Goal: Check status: Check status

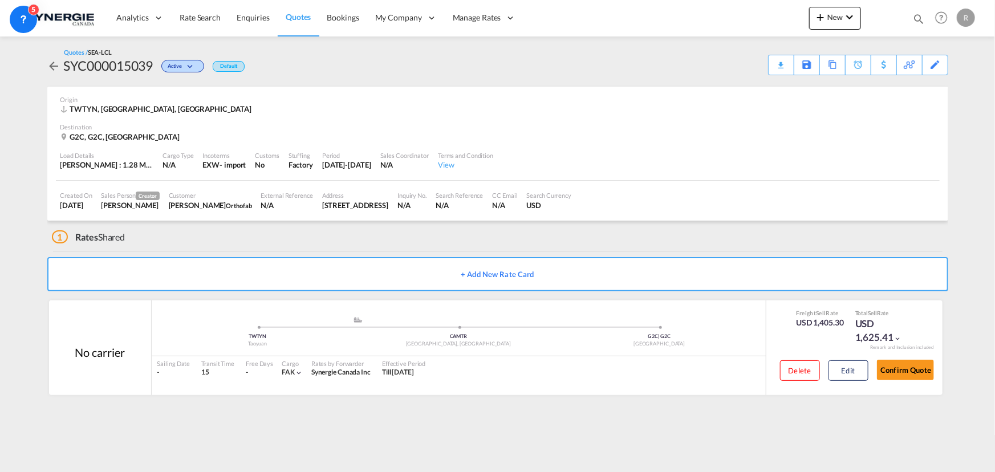
click at [916, 18] on md-icon "icon-magnify" at bounding box center [918, 19] width 13 height 13
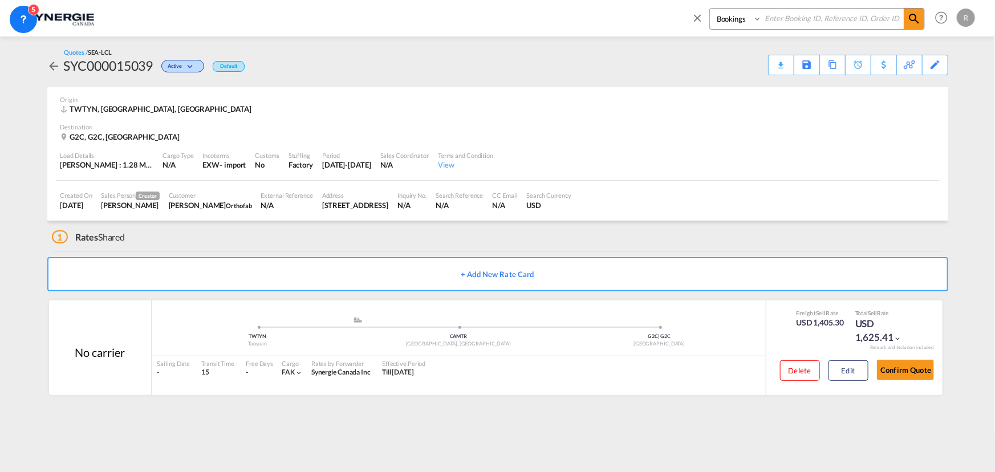
click at [754, 22] on select "Bookings Quotes Enquiries" at bounding box center [737, 19] width 54 height 21
click at [710, 9] on select "Bookings Quotes Enquiries" at bounding box center [737, 19] width 54 height 21
click at [748, 22] on select "Bookings Quotes Enquiries" at bounding box center [737, 19] width 54 height 21
select select "Quotes"
click at [710, 9] on select "Bookings Quotes Enquiries" at bounding box center [737, 19] width 54 height 21
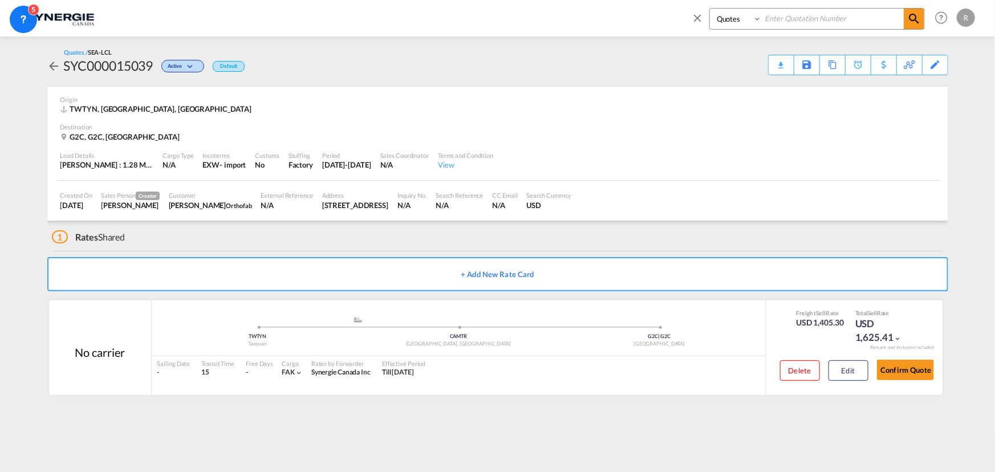
click at [779, 22] on input at bounding box center [833, 19] width 142 height 20
type input "13002"
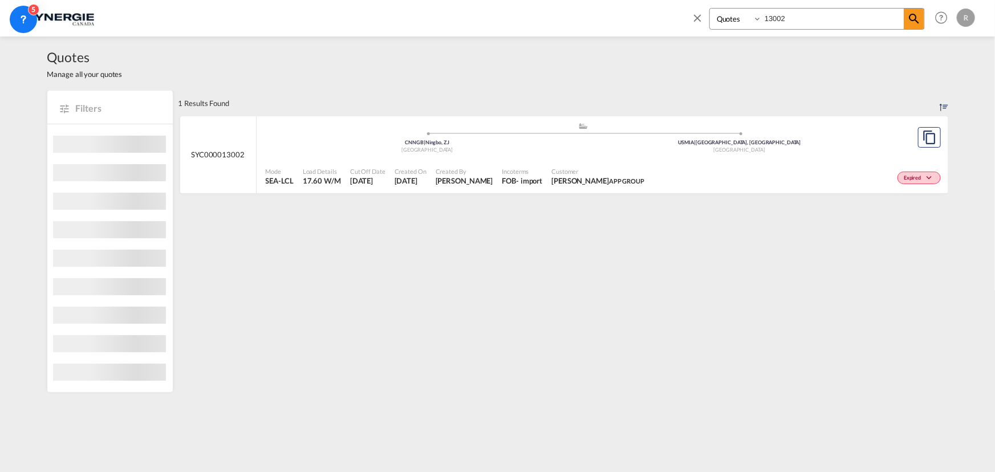
click at [728, 140] on span "USMIA | [GEOGRAPHIC_DATA], [GEOGRAPHIC_DATA]" at bounding box center [739, 142] width 123 height 6
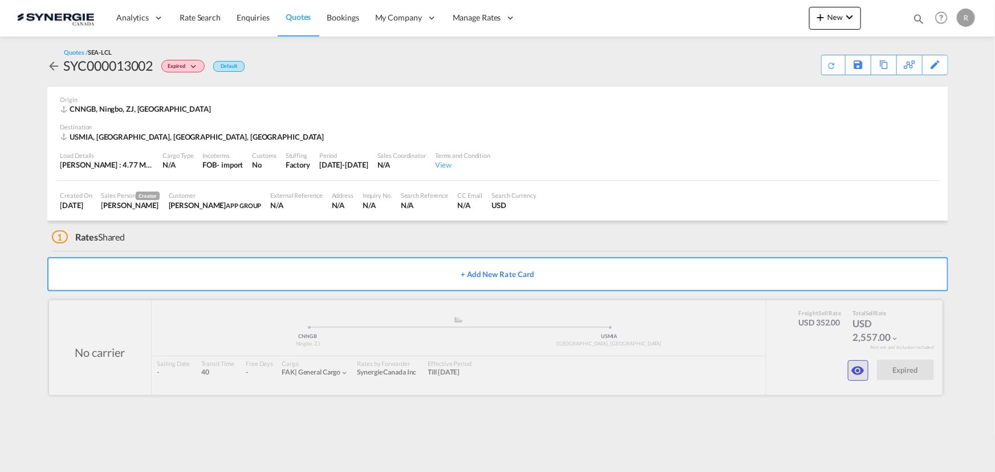
click at [858, 371] on md-icon "icon-eye" at bounding box center [858, 371] width 14 height 14
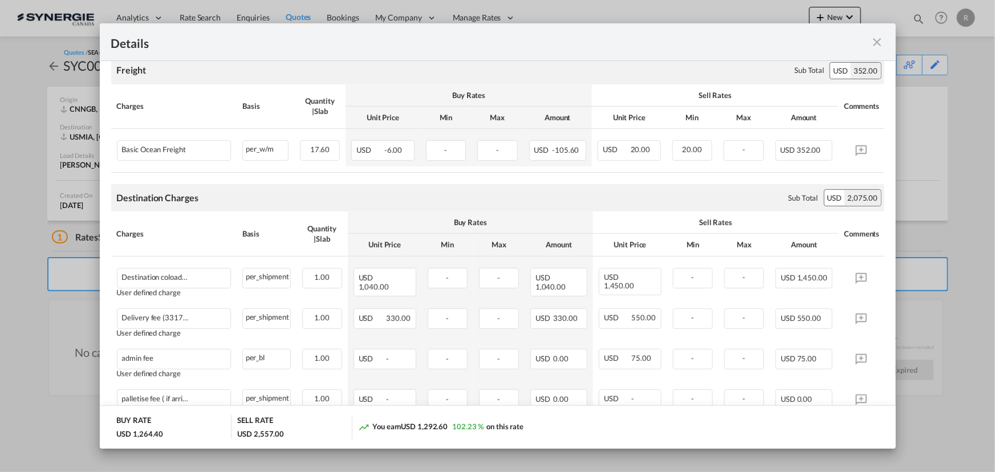
scroll to position [259, 0]
